Goal: Task Accomplishment & Management: Use online tool/utility

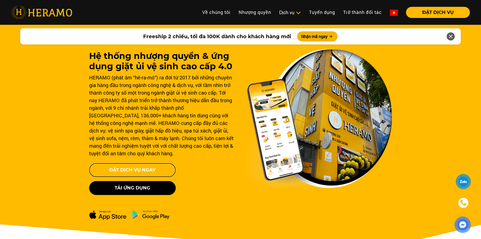
click at [114, 167] on button "Đặt Dịch Vụ Ngay" at bounding box center [132, 170] width 87 height 14
click at [343, 152] on img at bounding box center [320, 118] width 146 height 139
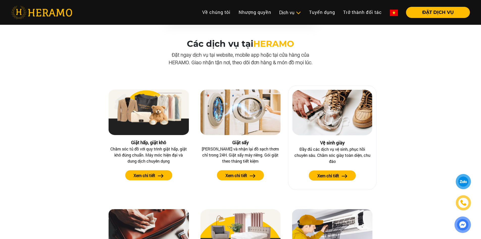
scroll to position [433, 0]
click at [337, 172] on button "Xem chi tiết" at bounding box center [332, 176] width 47 height 10
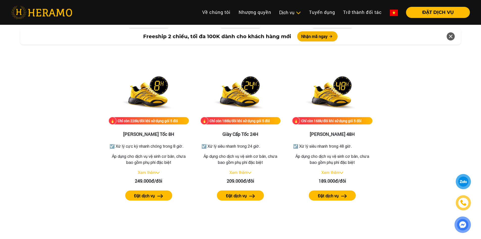
scroll to position [859, 0]
